Goal: Task Accomplishment & Management: Use online tool/utility

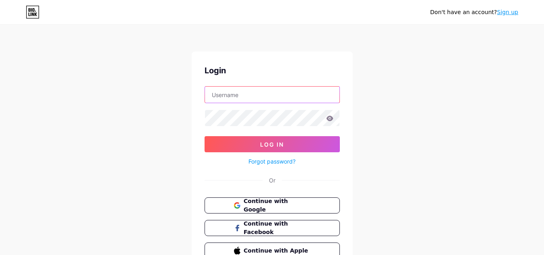
click at [250, 97] on input "text" at bounding box center [272, 94] width 134 height 16
paste input "craigroof"
type input "craigroof"
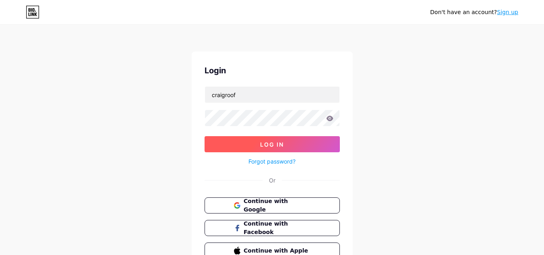
click at [251, 137] on button "Log In" at bounding box center [271, 144] width 135 height 16
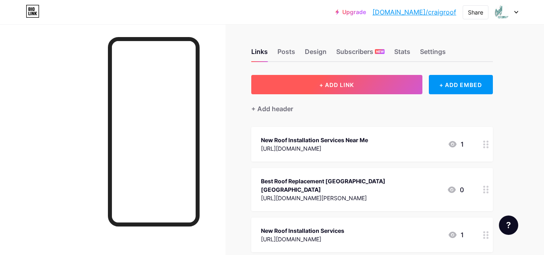
click at [305, 91] on button "+ ADD LINK" at bounding box center [336, 84] width 171 height 19
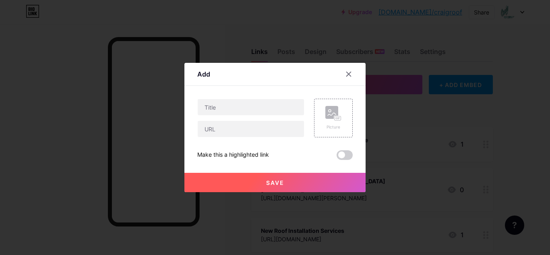
click at [236, 96] on div "Content YouTube Play YouTube video without leaving your page. ADD Vimeo Play Vi…" at bounding box center [274, 123] width 155 height 74
click at [229, 102] on input "text" at bounding box center [251, 107] width 106 height 16
click at [226, 136] on input "text" at bounding box center [251, 129] width 106 height 16
paste input "[URL][DOMAIN_NAME][PERSON_NAME]"
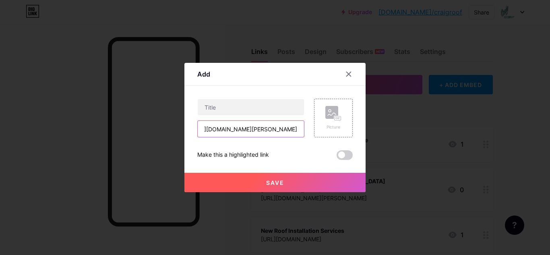
type input "[URL][DOMAIN_NAME][PERSON_NAME]"
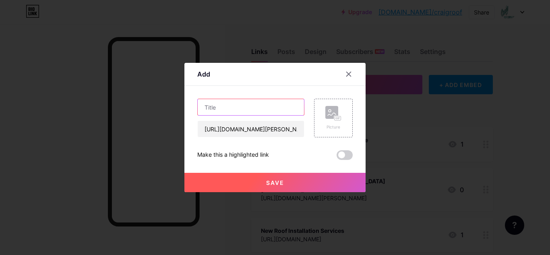
click at [220, 113] on input "text" at bounding box center [251, 107] width 106 height 16
paste input "Storm Damage Roof Repair Contractor Near Me"
type input "Storm Damage Roof Repair Contractor Near Me"
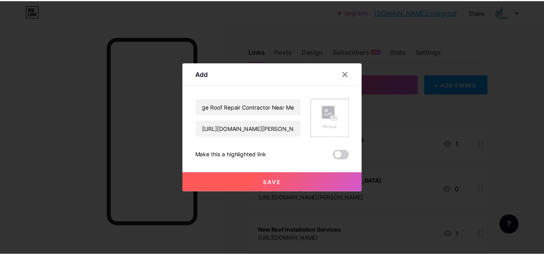
scroll to position [0, 0]
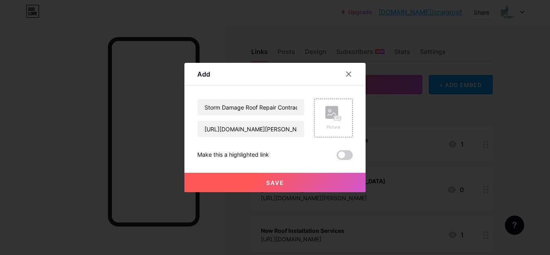
click at [261, 184] on button "Save" at bounding box center [274, 182] width 181 height 19
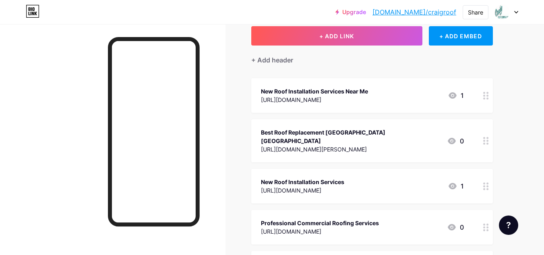
scroll to position [47, 0]
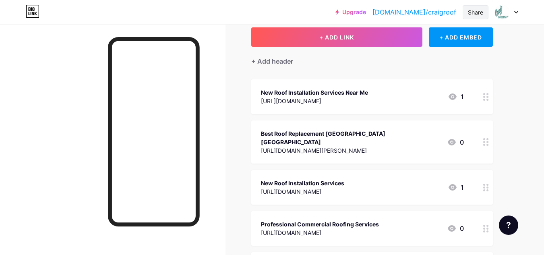
click at [472, 12] on div "Share" at bounding box center [474, 12] width 15 height 8
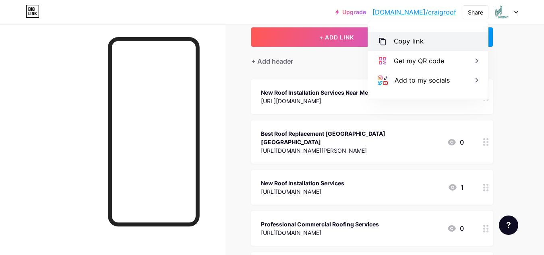
click at [452, 39] on div "Copy link" at bounding box center [428, 41] width 120 height 19
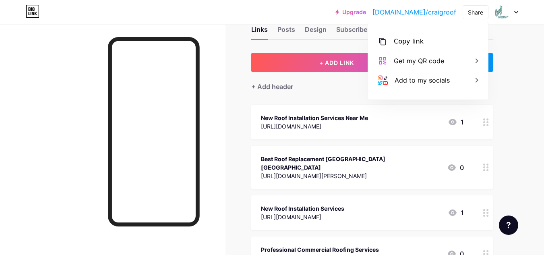
scroll to position [0, 0]
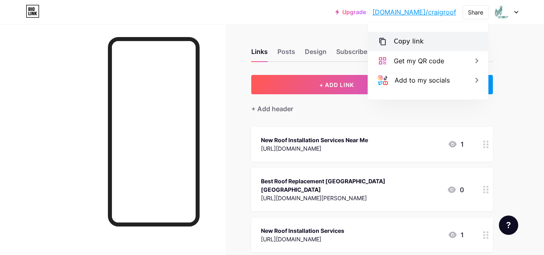
click at [422, 44] on div "Copy link" at bounding box center [428, 41] width 120 height 19
